Goal: Navigation & Orientation: Find specific page/section

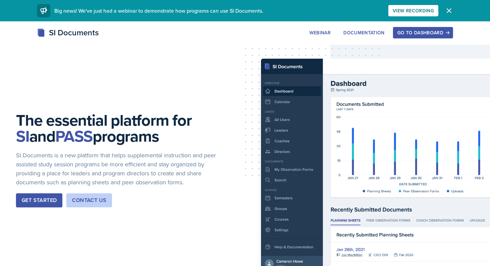
click at [419, 27] on button "Go to Dashboard" at bounding box center [423, 32] width 60 height 11
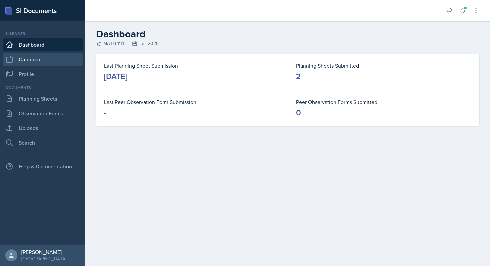
click at [34, 63] on link "Calendar" at bounding box center [43, 59] width 80 height 13
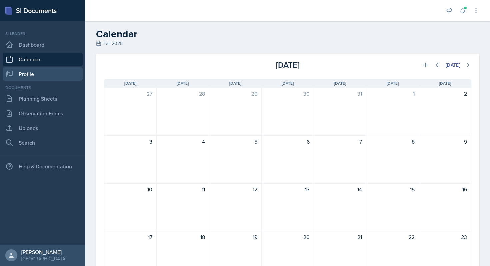
click at [35, 73] on link "Profile" at bounding box center [43, 73] width 80 height 13
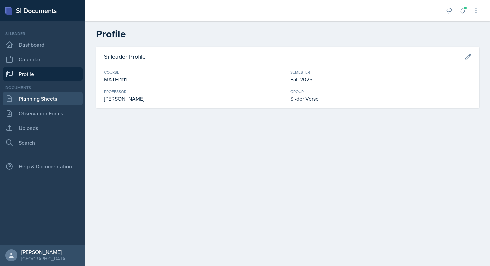
click at [54, 100] on link "Planning Sheets" at bounding box center [43, 98] width 80 height 13
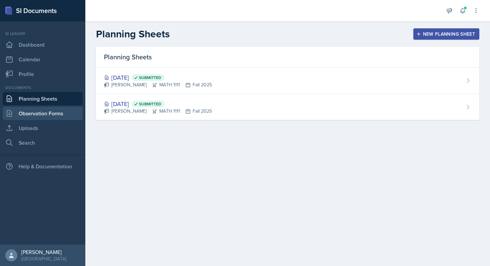
click at [53, 111] on link "Observation Forms" at bounding box center [43, 113] width 80 height 13
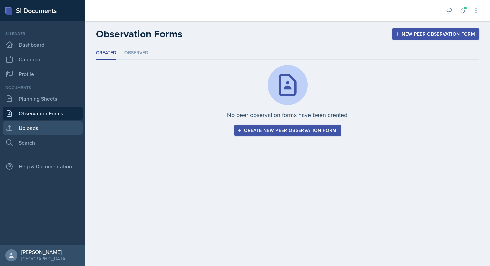
click at [46, 125] on link "Uploads" at bounding box center [43, 127] width 80 height 13
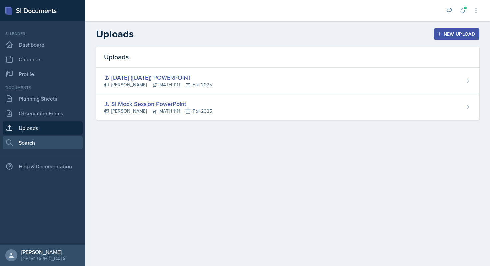
click at [42, 142] on link "Search" at bounding box center [43, 142] width 80 height 13
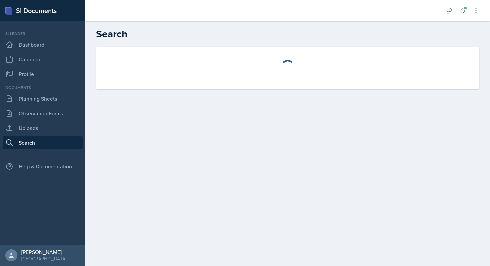
select select "all"
select select "1"
